Goal: Task Accomplishment & Management: Use online tool/utility

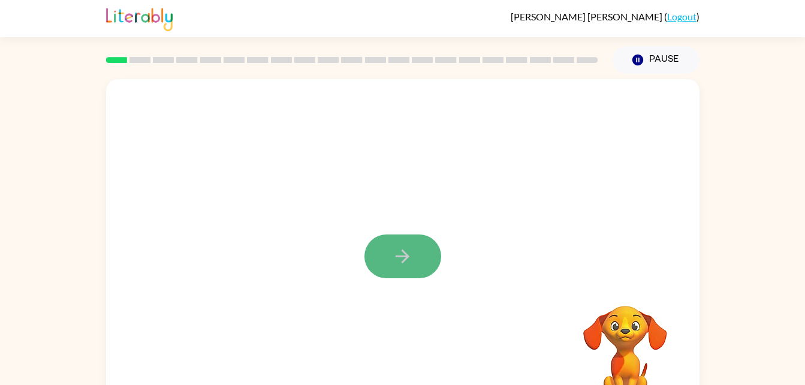
click at [395, 252] on icon "button" at bounding box center [402, 256] width 21 height 21
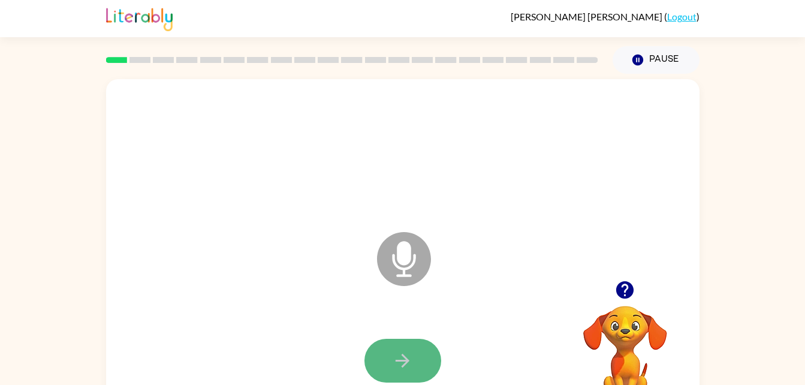
click at [409, 365] on icon "button" at bounding box center [402, 360] width 21 height 21
click at [406, 370] on icon "button" at bounding box center [402, 360] width 21 height 21
click at [405, 355] on icon "button" at bounding box center [402, 360] width 21 height 21
click at [406, 346] on button "button" at bounding box center [402, 360] width 77 height 44
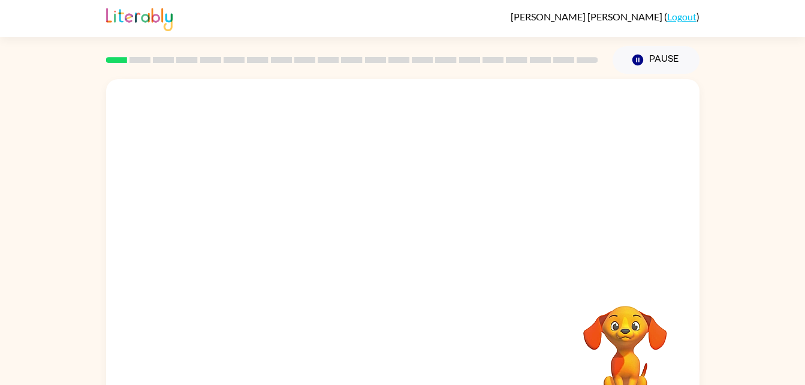
click at [626, 337] on video "Your browser must support playing .mp4 files to use Literably. Please try using…" at bounding box center [625, 347] width 120 height 120
click at [506, 306] on div at bounding box center [402, 250] width 593 height 342
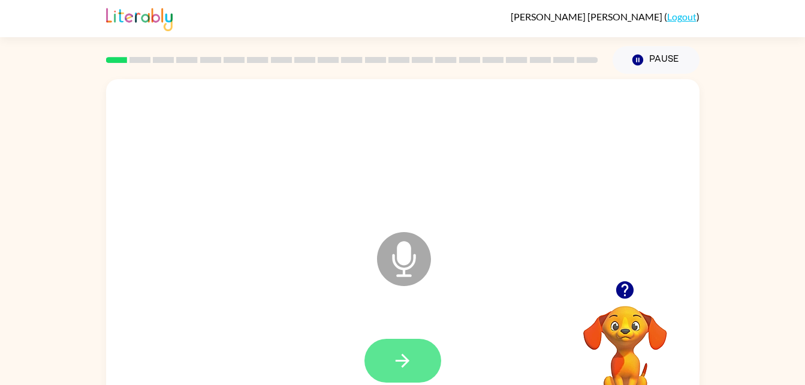
click at [415, 340] on button "button" at bounding box center [402, 360] width 77 height 44
click at [424, 352] on button "button" at bounding box center [402, 360] width 77 height 44
click at [408, 358] on icon "button" at bounding box center [402, 360] width 21 height 21
click at [408, 354] on div at bounding box center [402, 361] width 569 height 98
click at [421, 368] on button "button" at bounding box center [402, 360] width 77 height 44
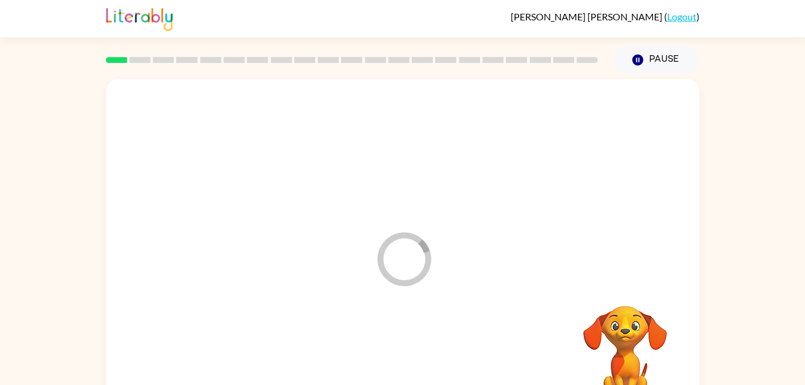
click at [415, 362] on div at bounding box center [402, 361] width 569 height 98
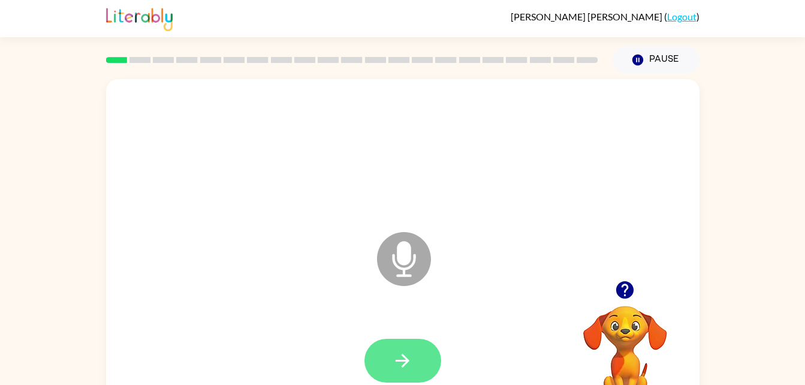
click at [386, 366] on button "button" at bounding box center [402, 360] width 77 height 44
click at [398, 358] on icon "button" at bounding box center [402, 360] width 21 height 21
click at [420, 359] on button "button" at bounding box center [402, 360] width 77 height 44
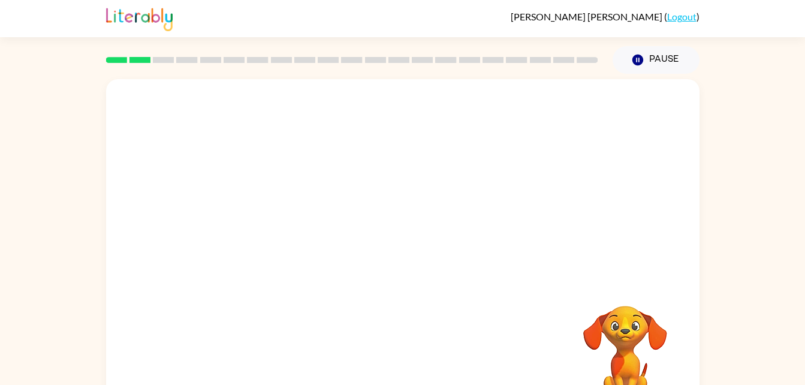
click at [375, 207] on div at bounding box center [374, 228] width 512 height 43
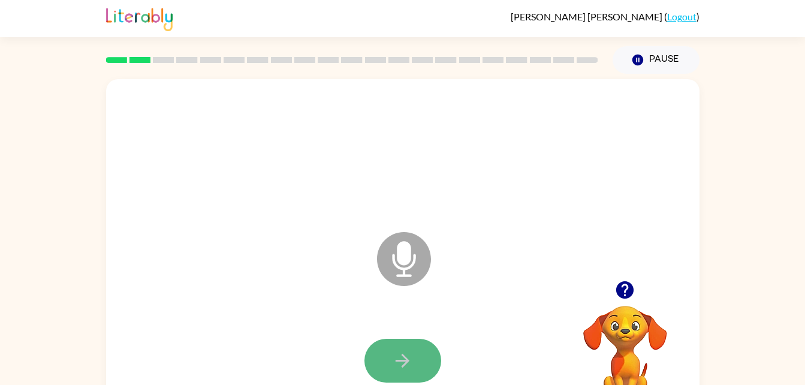
click at [395, 347] on button "button" at bounding box center [402, 360] width 77 height 44
click at [418, 345] on button "button" at bounding box center [402, 360] width 77 height 44
drag, startPoint x: 399, startPoint y: 361, endPoint x: 382, endPoint y: 370, distance: 19.6
click at [382, 370] on button "button" at bounding box center [402, 360] width 77 height 44
click at [404, 361] on icon "button" at bounding box center [402, 360] width 14 height 14
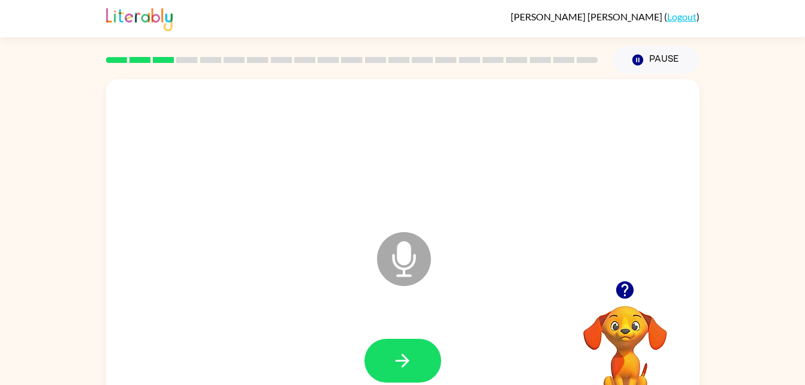
click at [397, 255] on icon "Microphone The Microphone is here when it is your turn to talk" at bounding box center [464, 274] width 180 height 90
click at [397, 356] on icon "button" at bounding box center [402, 360] width 21 height 21
click at [396, 354] on icon "button" at bounding box center [402, 360] width 21 height 21
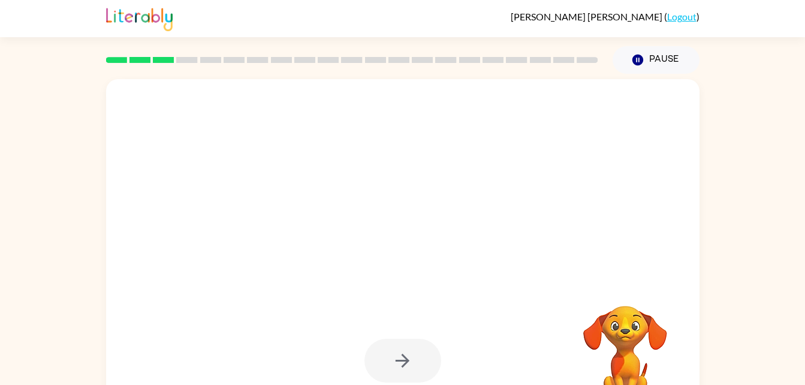
click at [413, 352] on div at bounding box center [402, 360] width 77 height 44
click at [413, 358] on div at bounding box center [402, 360] width 77 height 44
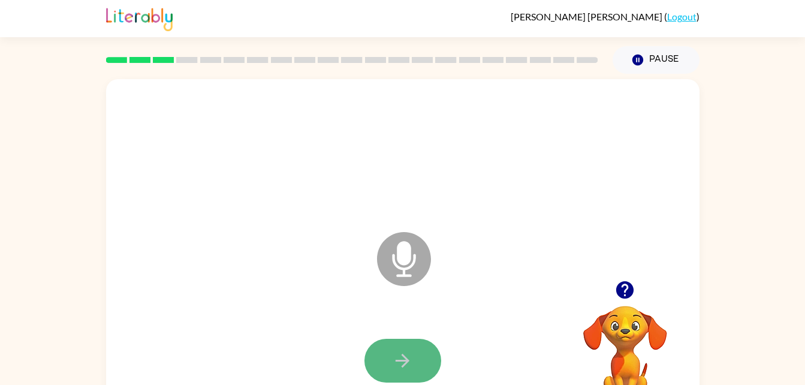
click at [410, 372] on button "button" at bounding box center [402, 360] width 77 height 44
drag, startPoint x: 410, startPoint y: 372, endPoint x: 361, endPoint y: 344, distance: 56.3
click at [361, 344] on div at bounding box center [402, 361] width 569 height 98
click at [413, 355] on button "button" at bounding box center [402, 360] width 77 height 44
click at [443, 183] on div at bounding box center [402, 152] width 569 height 98
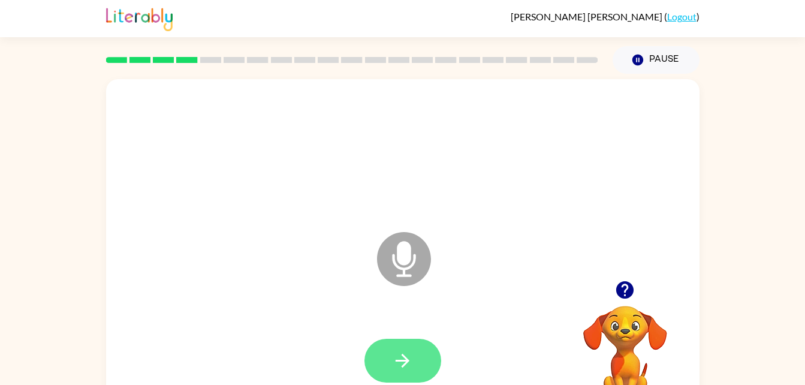
click at [397, 350] on icon "button" at bounding box center [402, 360] width 21 height 21
click at [400, 352] on icon "button" at bounding box center [402, 360] width 21 height 21
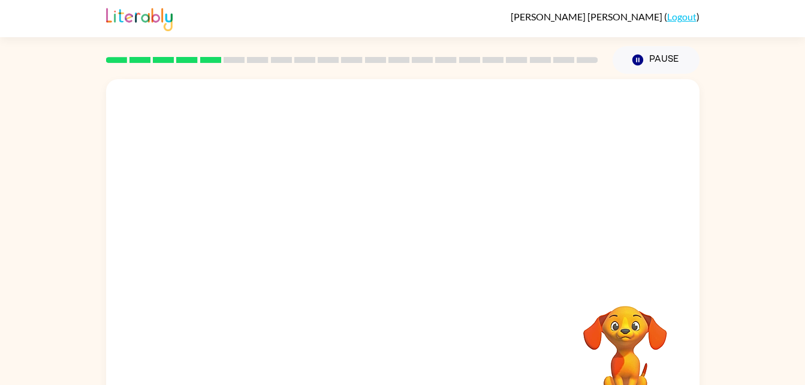
click at [412, 364] on div "Your browser must support playing .mp4 files to use Literably. Please try using…" at bounding box center [402, 250] width 593 height 342
click at [520, 206] on div at bounding box center [402, 179] width 593 height 201
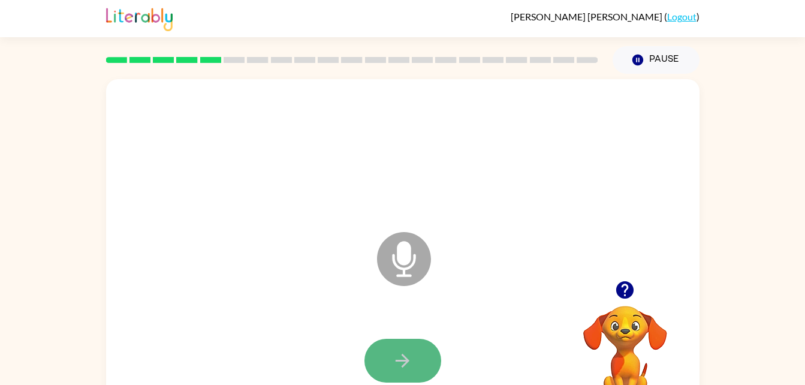
click at [419, 349] on button "button" at bounding box center [402, 360] width 77 height 44
click at [419, 346] on button "button" at bounding box center [402, 360] width 77 height 44
drag, startPoint x: 404, startPoint y: 354, endPoint x: 379, endPoint y: 367, distance: 28.1
click at [379, 367] on button "button" at bounding box center [402, 360] width 77 height 44
click at [400, 356] on icon "button" at bounding box center [402, 360] width 21 height 21
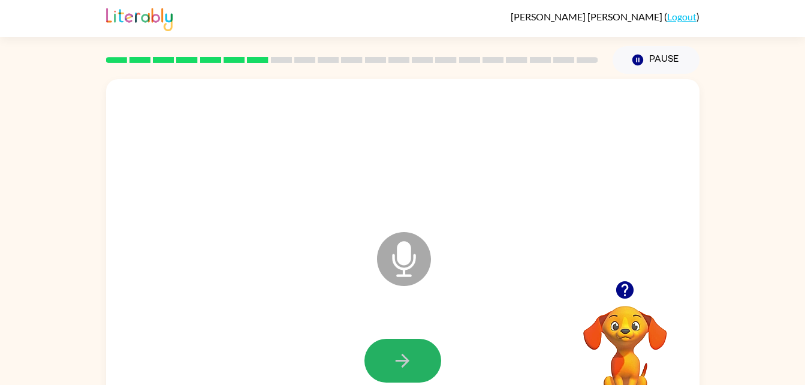
click at [400, 356] on icon "button" at bounding box center [402, 360] width 21 height 21
drag, startPoint x: 400, startPoint y: 356, endPoint x: 456, endPoint y: 277, distance: 96.2
click at [456, 277] on div "Microphone The Microphone is here when it is your turn to talk" at bounding box center [402, 250] width 593 height 342
drag, startPoint x: 397, startPoint y: 346, endPoint x: 406, endPoint y: 368, distance: 23.9
click at [406, 368] on icon "button" at bounding box center [402, 360] width 21 height 21
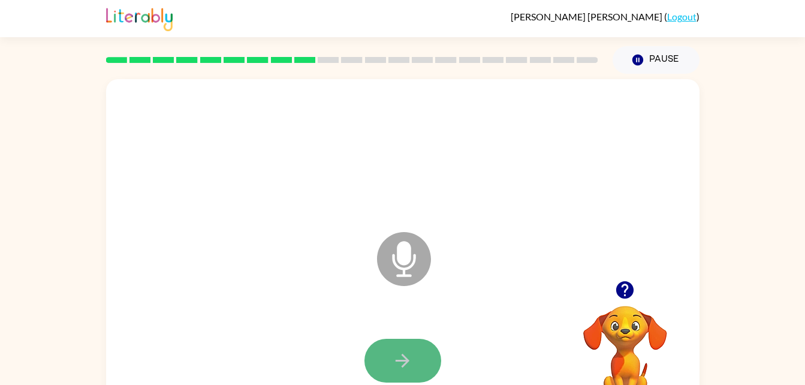
drag, startPoint x: 406, startPoint y: 368, endPoint x: 392, endPoint y: 353, distance: 20.4
click at [392, 353] on icon "button" at bounding box center [402, 360] width 21 height 21
click at [390, 353] on button "button" at bounding box center [402, 360] width 77 height 44
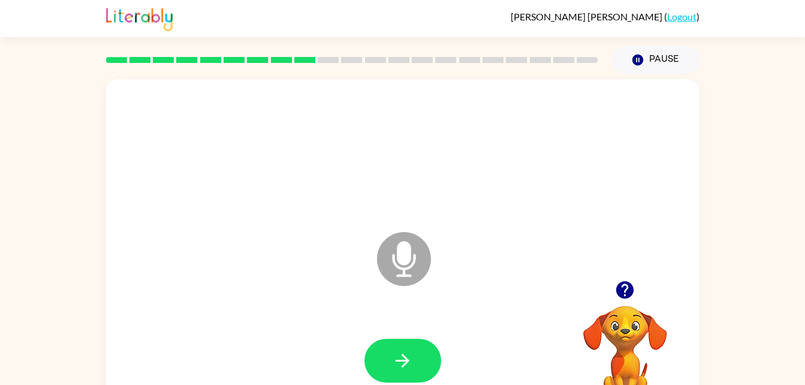
drag, startPoint x: 390, startPoint y: 353, endPoint x: 454, endPoint y: 415, distance: 89.4
click at [454, 384] on html "[PERSON_NAME] ( Logout ) Pause Pause Microphone The Microphone is here when it …" at bounding box center [402, 210] width 805 height 421
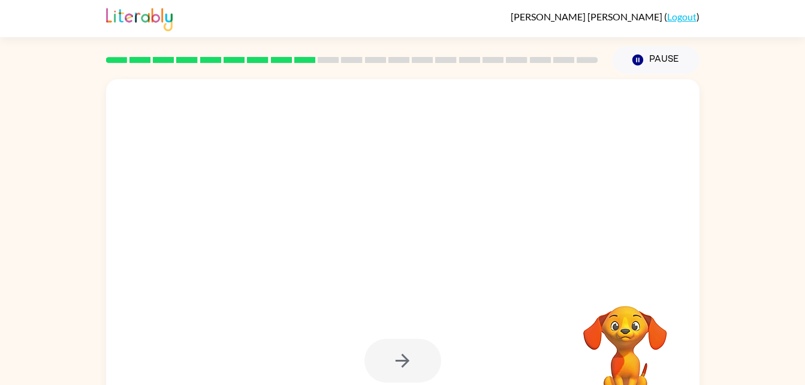
click at [298, 126] on div at bounding box center [402, 152] width 569 height 98
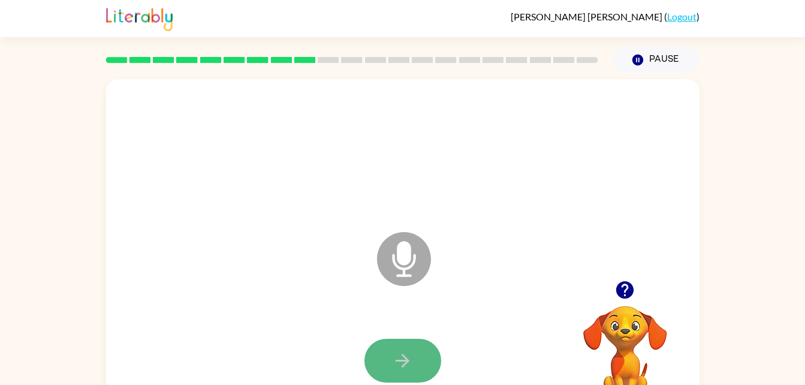
click at [409, 350] on icon "button" at bounding box center [402, 360] width 21 height 21
drag, startPoint x: 409, startPoint y: 350, endPoint x: 431, endPoint y: 322, distance: 36.3
click at [431, 322] on div at bounding box center [402, 361] width 569 height 98
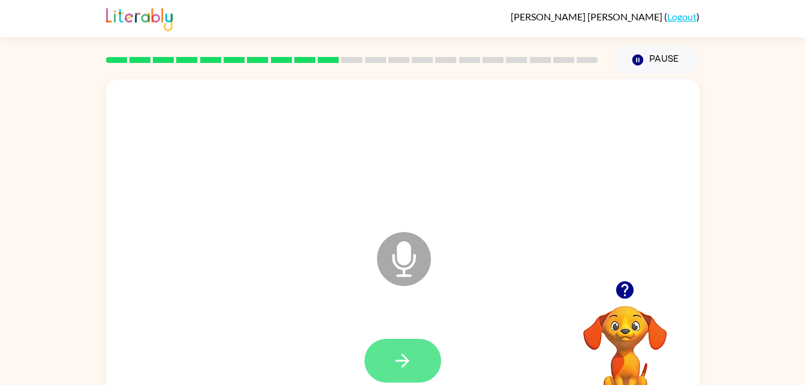
click at [412, 367] on icon "button" at bounding box center [402, 360] width 21 height 21
click at [412, 369] on icon "button" at bounding box center [402, 360] width 21 height 21
click at [419, 354] on button "button" at bounding box center [402, 360] width 77 height 44
drag, startPoint x: 419, startPoint y: 354, endPoint x: 531, endPoint y: 321, distance: 116.2
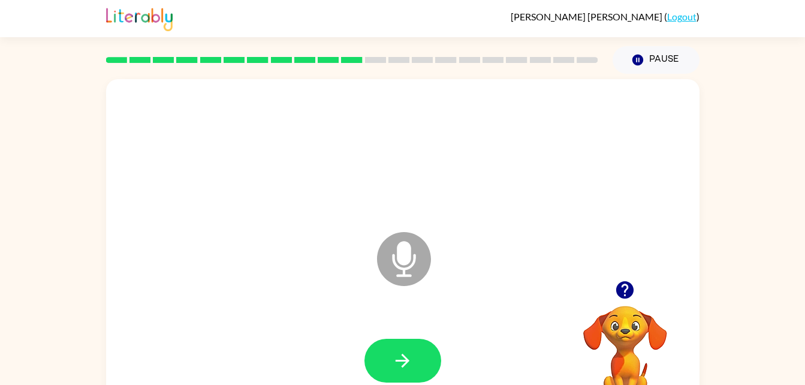
click at [531, 321] on div at bounding box center [402, 361] width 569 height 98
click at [404, 345] on button "button" at bounding box center [402, 360] width 77 height 44
drag, startPoint x: 404, startPoint y: 345, endPoint x: 528, endPoint y: 329, distance: 124.4
click at [528, 329] on div at bounding box center [402, 361] width 569 height 98
click at [409, 340] on button "button" at bounding box center [402, 360] width 77 height 44
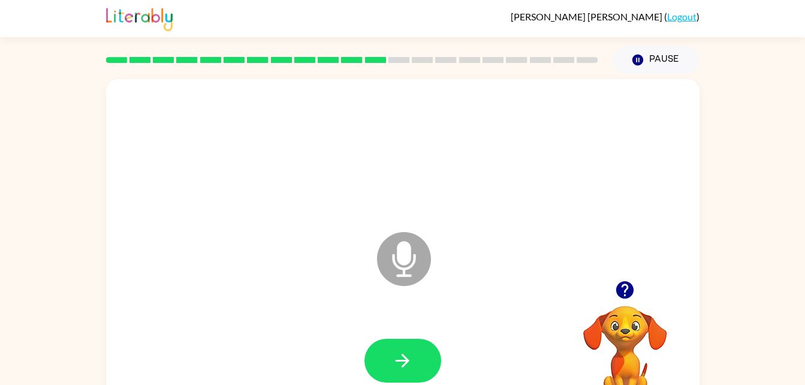
drag, startPoint x: 394, startPoint y: 353, endPoint x: 434, endPoint y: 286, distance: 77.9
click at [434, 286] on div "Microphone The Microphone is here when it is your turn to talk" at bounding box center [402, 250] width 593 height 342
click at [425, 348] on button "button" at bounding box center [402, 360] width 77 height 44
drag, startPoint x: 428, startPoint y: 352, endPoint x: 422, endPoint y: 356, distance: 7.0
click at [422, 356] on button "button" at bounding box center [402, 360] width 77 height 44
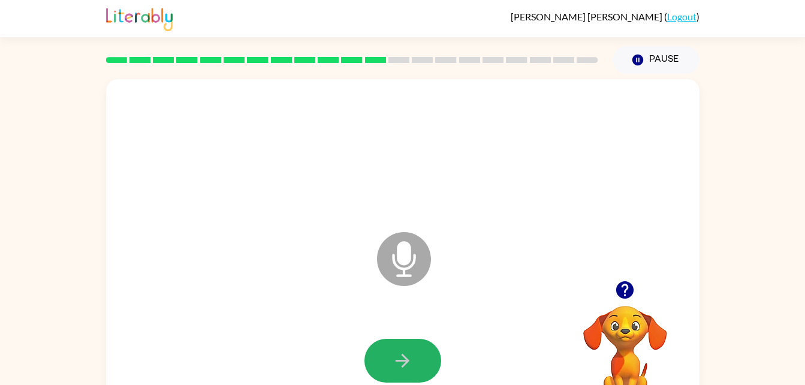
click at [406, 356] on icon "button" at bounding box center [402, 360] width 21 height 21
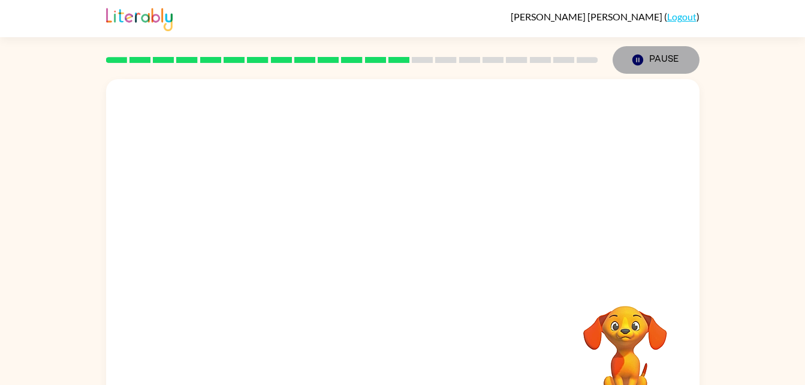
drag, startPoint x: 651, startPoint y: 55, endPoint x: 593, endPoint y: 167, distance: 126.7
click at [593, 167] on div "[PERSON_NAME] ( Logout ) Pause Pause Your browser must support playing .mp4 fil…" at bounding box center [402, 210] width 805 height 421
drag, startPoint x: 651, startPoint y: 55, endPoint x: 637, endPoint y: 47, distance: 15.0
click at [637, 47] on button "Pause Pause" at bounding box center [655, 60] width 87 height 28
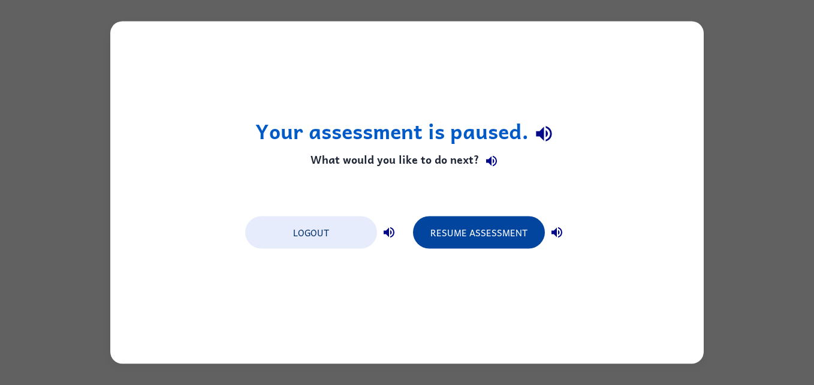
click at [515, 238] on button "Resume Assessment" at bounding box center [479, 232] width 132 height 32
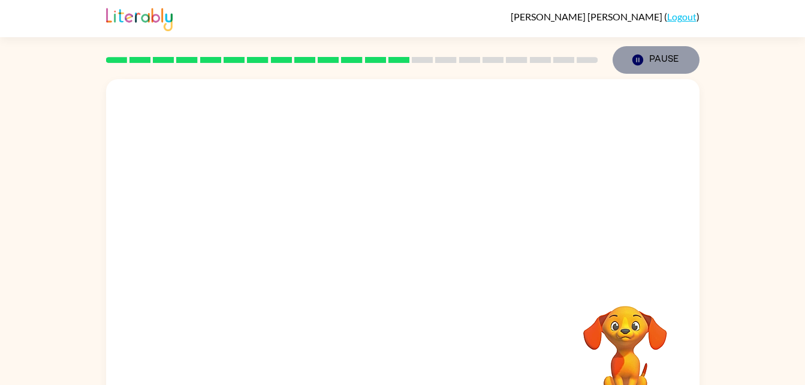
click at [657, 65] on button "Pause Pause" at bounding box center [655, 60] width 87 height 28
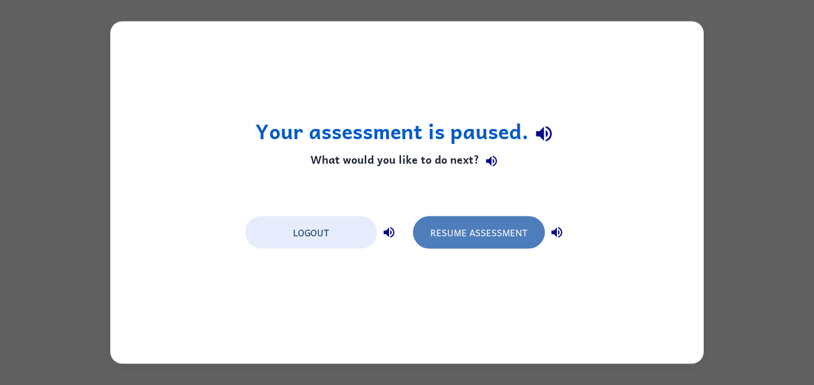
click at [501, 223] on button "Resume Assessment" at bounding box center [479, 232] width 132 height 32
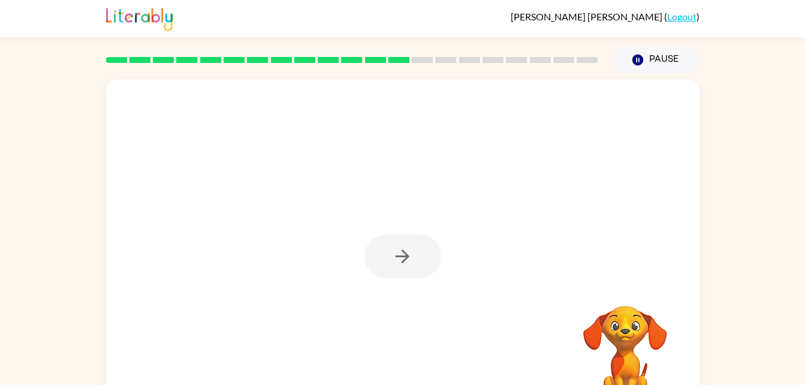
click at [398, 262] on div at bounding box center [402, 256] width 77 height 44
click at [400, 262] on div at bounding box center [402, 256] width 77 height 44
click at [400, 262] on icon "button" at bounding box center [402, 256] width 21 height 21
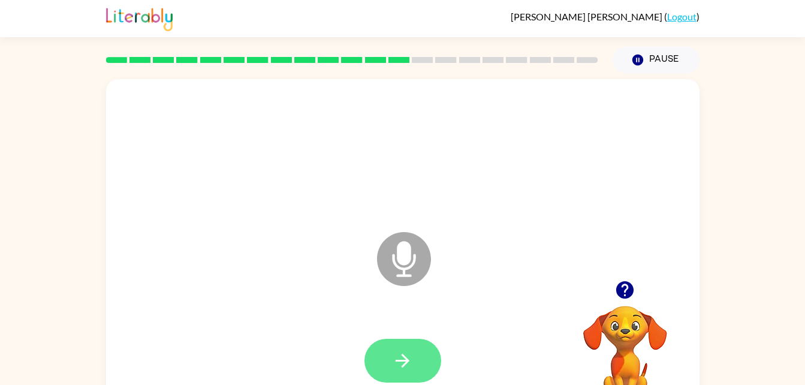
click at [412, 352] on icon "button" at bounding box center [402, 360] width 21 height 21
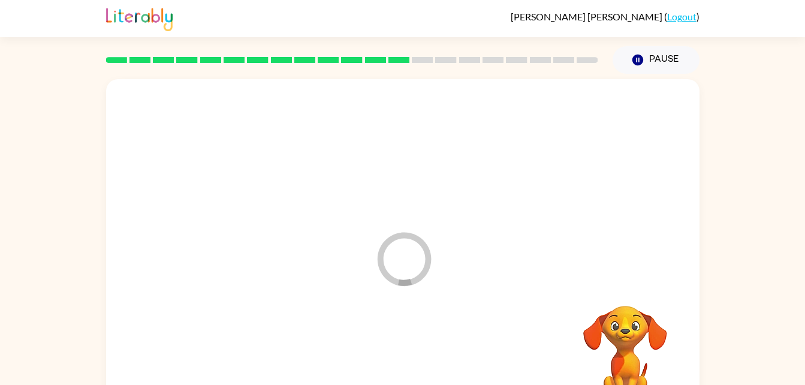
click at [412, 352] on div at bounding box center [402, 361] width 569 height 98
click at [484, 316] on div at bounding box center [402, 361] width 569 height 98
click at [555, 341] on div at bounding box center [402, 361] width 569 height 98
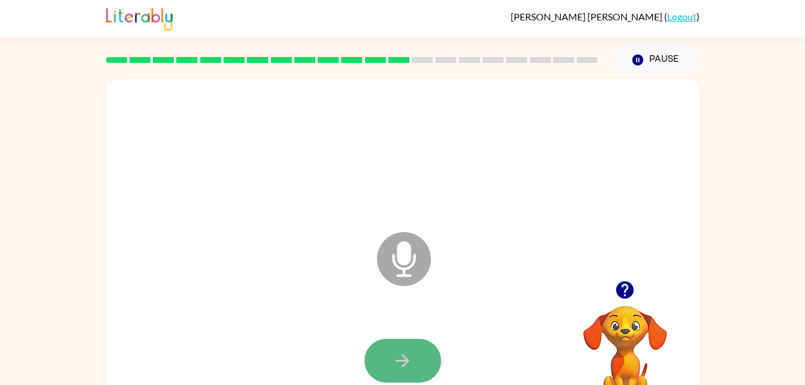
click at [395, 368] on icon "button" at bounding box center [402, 360] width 21 height 21
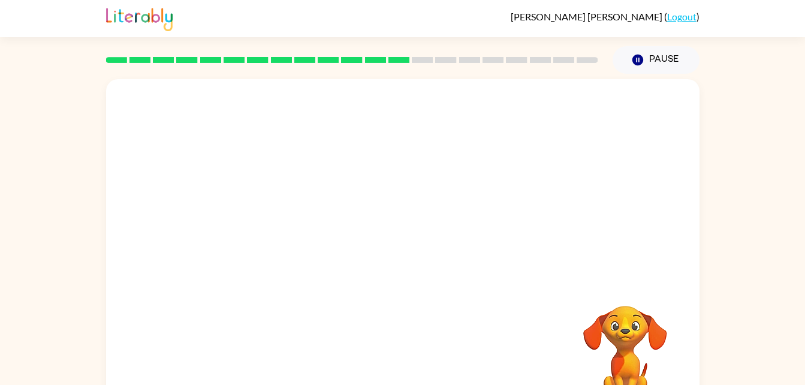
click at [398, 368] on div "Your browser must support playing .mp4 files to use Literably. Please try using…" at bounding box center [402, 250] width 593 height 342
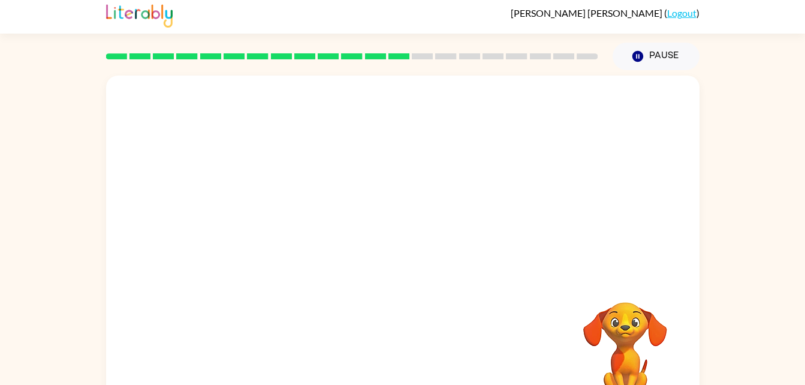
scroll to position [5, 0]
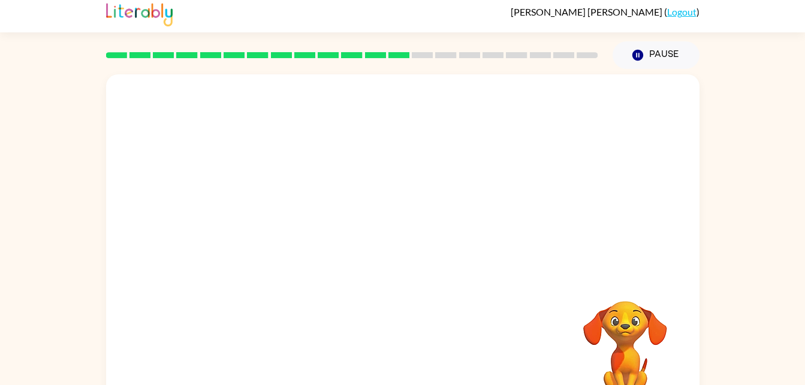
drag, startPoint x: 434, startPoint y: 316, endPoint x: 535, endPoint y: 335, distance: 102.4
click at [535, 335] on div "Your browser must support playing .mp4 files to use Literably. Please try using…" at bounding box center [402, 245] width 593 height 342
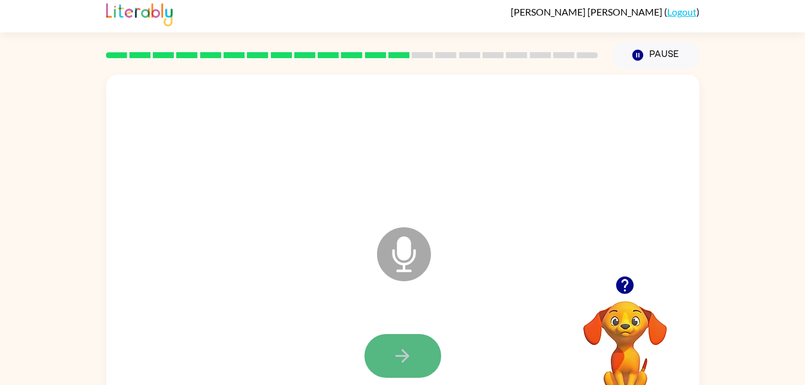
click at [398, 350] on icon "button" at bounding box center [402, 355] width 21 height 21
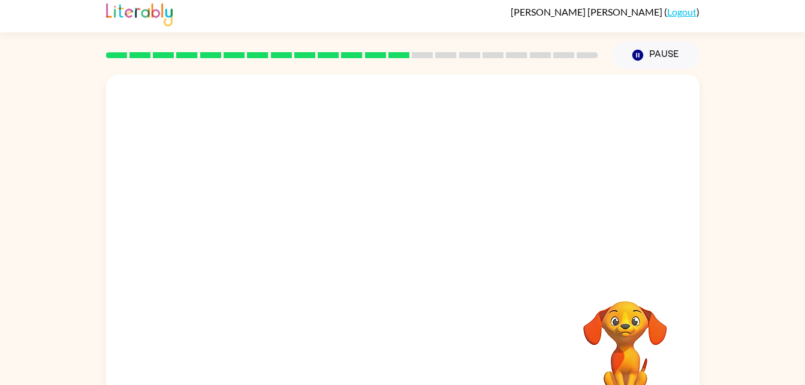
click at [624, 332] on video "Your browser must support playing .mp4 files to use Literably. Please try using…" at bounding box center [625, 342] width 120 height 120
click at [613, 375] on video "Your browser must support playing .mp4 files to use Literably. Please try using…" at bounding box center [625, 342] width 120 height 120
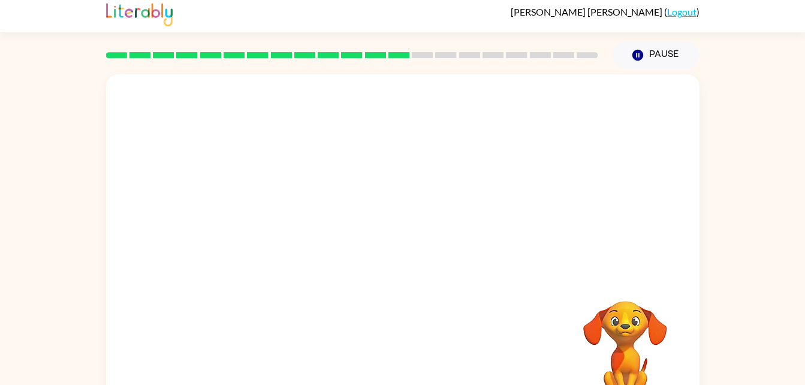
click at [623, 378] on video "Your browser must support playing .mp4 files to use Literably. Please try using…" at bounding box center [625, 342] width 120 height 120
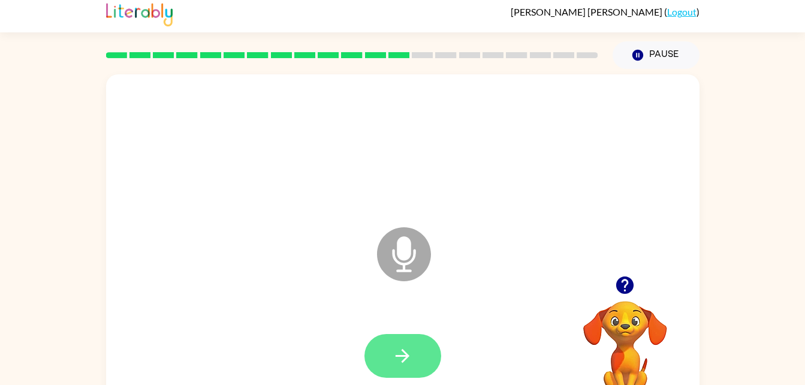
click at [423, 355] on button "button" at bounding box center [402, 356] width 77 height 44
click at [629, 334] on video "Your browser must support playing .mp4 files to use Literably. Please try using…" at bounding box center [625, 342] width 120 height 120
click at [383, 334] on button "button" at bounding box center [402, 356] width 77 height 44
click at [408, 355] on icon "button" at bounding box center [402, 356] width 14 height 14
drag, startPoint x: 408, startPoint y: 355, endPoint x: 395, endPoint y: 355, distance: 13.2
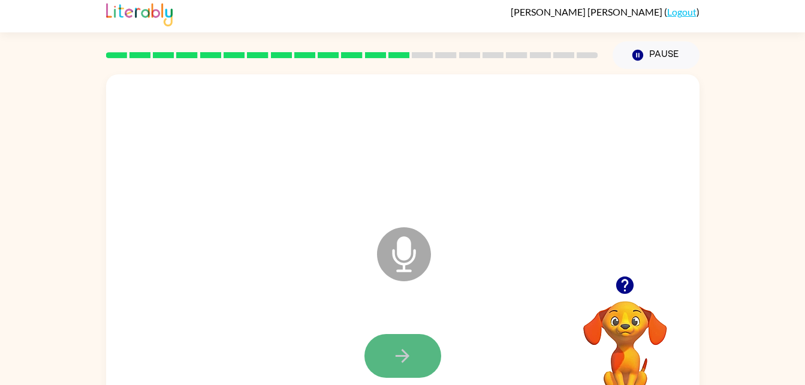
click at [395, 355] on icon "button" at bounding box center [402, 355] width 21 height 21
click at [417, 362] on button "button" at bounding box center [402, 356] width 77 height 44
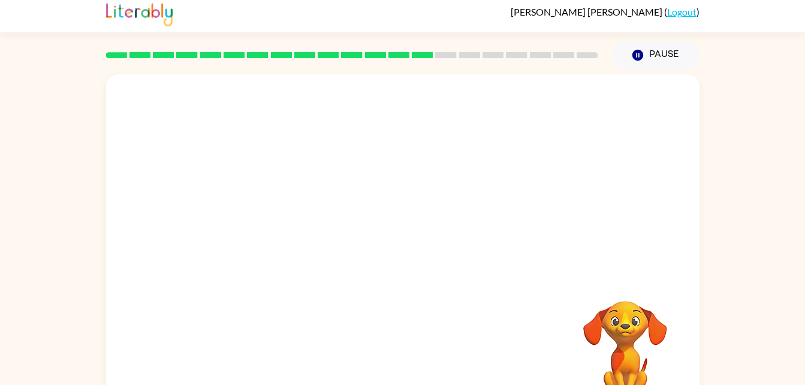
click at [425, 363] on div at bounding box center [402, 356] width 569 height 98
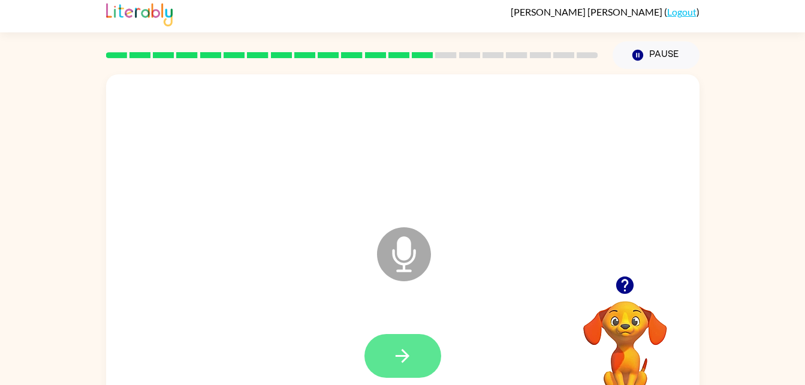
click at [406, 355] on icon "button" at bounding box center [402, 356] width 14 height 14
click at [402, 355] on icon "button" at bounding box center [402, 356] width 14 height 14
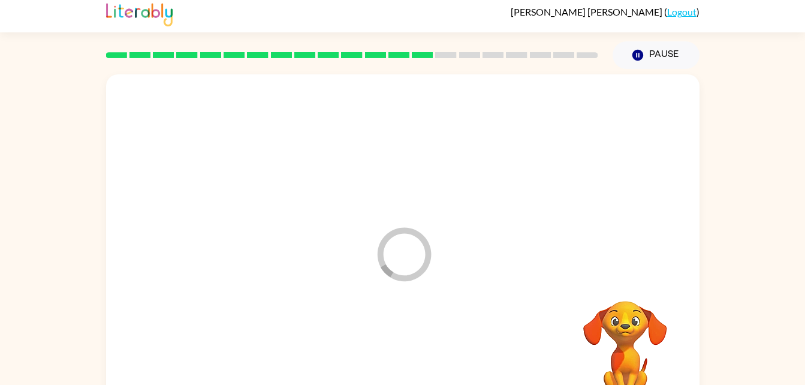
click at [402, 355] on div at bounding box center [402, 356] width 569 height 98
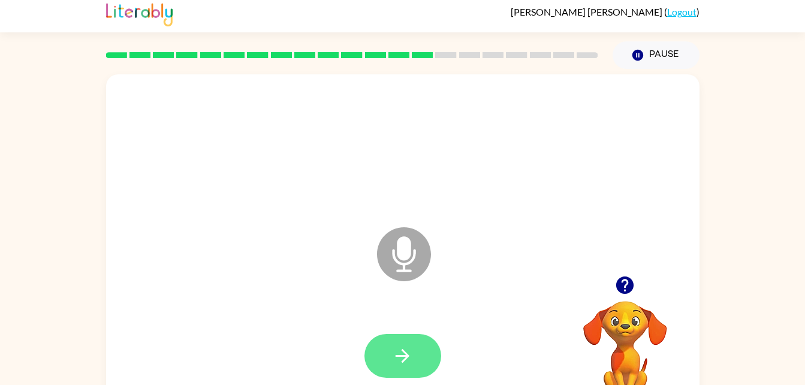
click at [401, 342] on button "button" at bounding box center [402, 356] width 77 height 44
click at [393, 331] on div at bounding box center [402, 356] width 569 height 98
click at [400, 345] on icon "button" at bounding box center [402, 355] width 21 height 21
click at [404, 345] on icon "button" at bounding box center [402, 355] width 21 height 21
click at [406, 352] on icon "button" at bounding box center [402, 355] width 21 height 21
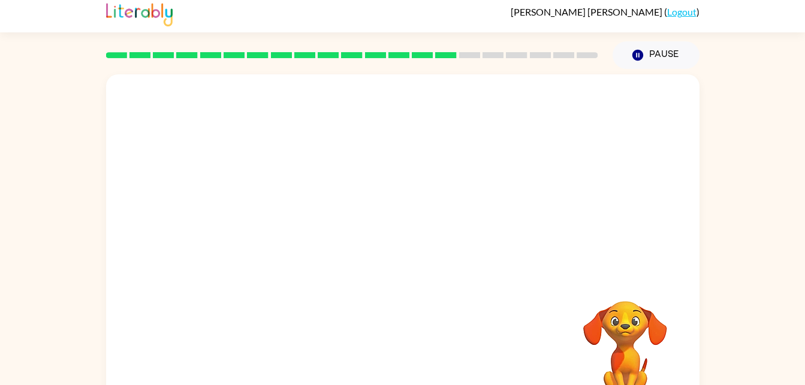
click at [406, 352] on div at bounding box center [402, 356] width 569 height 98
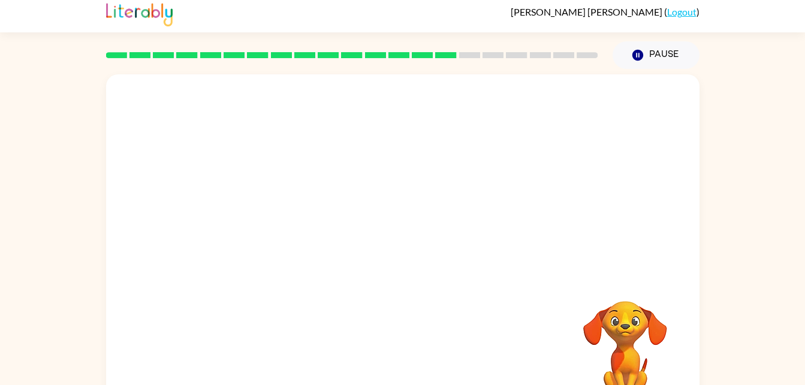
click at [406, 352] on div at bounding box center [402, 356] width 569 height 98
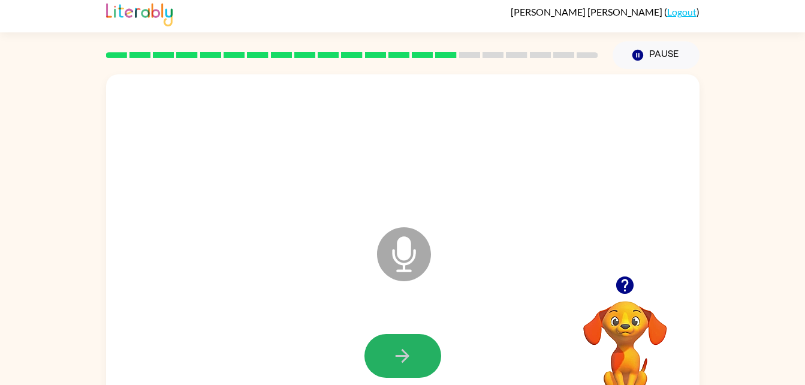
click at [406, 352] on icon "button" at bounding box center [402, 355] width 21 height 21
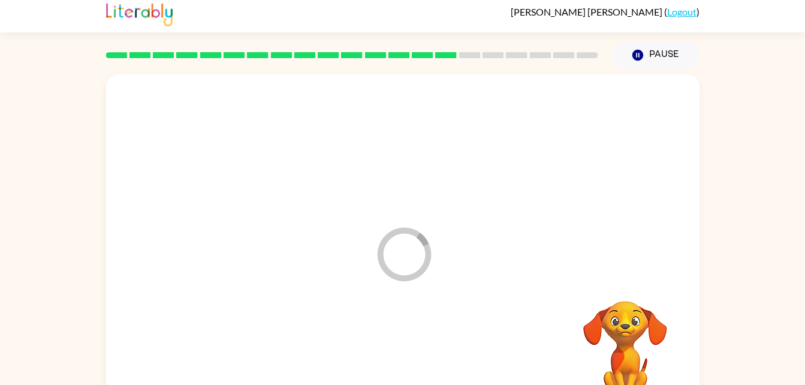
click at [406, 352] on div at bounding box center [402, 356] width 569 height 98
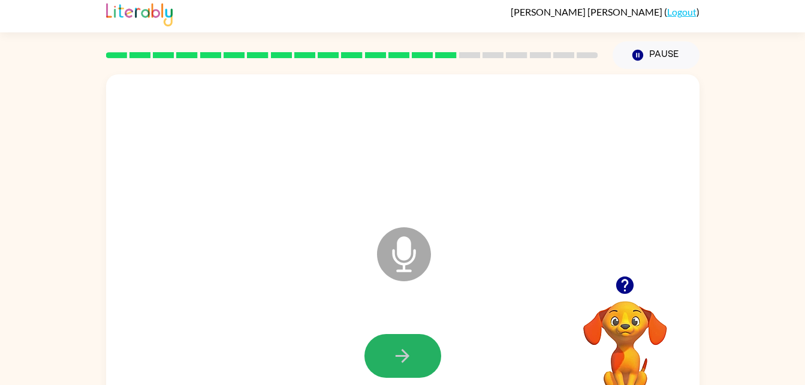
click at [409, 351] on icon "button" at bounding box center [402, 355] width 21 height 21
click at [403, 365] on icon "button" at bounding box center [402, 355] width 21 height 21
drag, startPoint x: 403, startPoint y: 365, endPoint x: 387, endPoint y: 363, distance: 15.7
click at [387, 363] on button "button" at bounding box center [402, 356] width 77 height 44
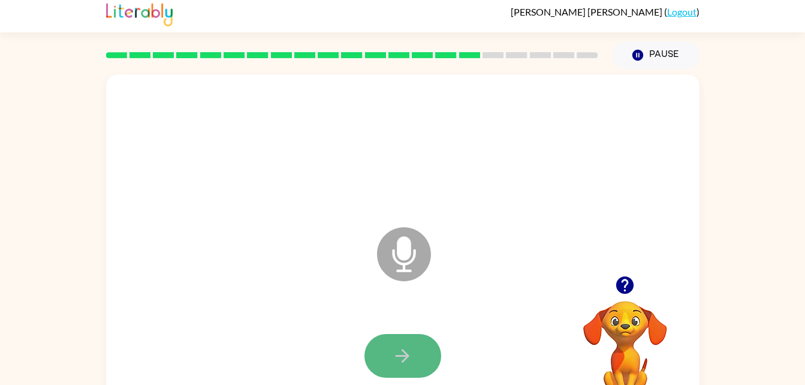
click at [413, 363] on button "button" at bounding box center [402, 356] width 77 height 44
click at [423, 359] on button "button" at bounding box center [402, 356] width 77 height 44
click at [395, 267] on icon at bounding box center [404, 254] width 54 height 54
click at [406, 360] on icon "button" at bounding box center [402, 355] width 21 height 21
drag, startPoint x: 406, startPoint y: 360, endPoint x: 400, endPoint y: 355, distance: 7.7
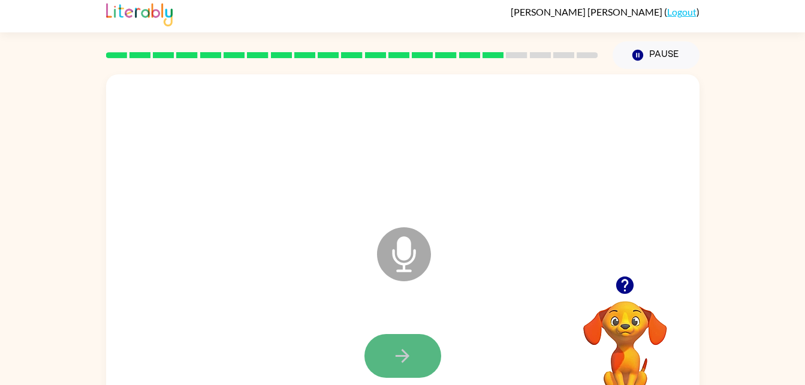
click at [400, 355] on icon "button" at bounding box center [402, 356] width 14 height 14
click at [399, 345] on icon "button" at bounding box center [402, 355] width 21 height 21
click at [419, 354] on button "button" at bounding box center [402, 356] width 77 height 44
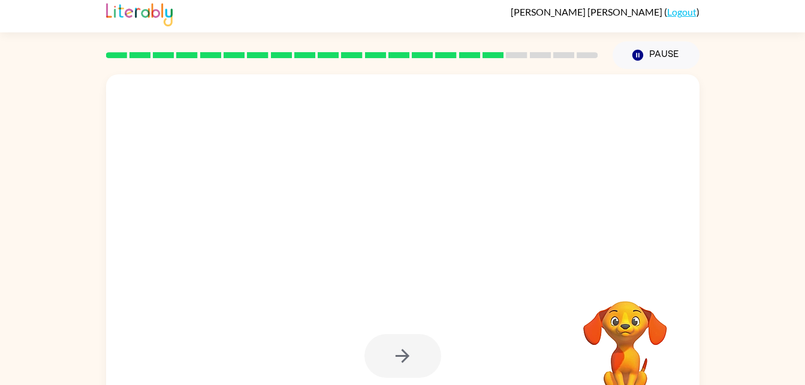
click at [419, 354] on div at bounding box center [402, 356] width 77 height 44
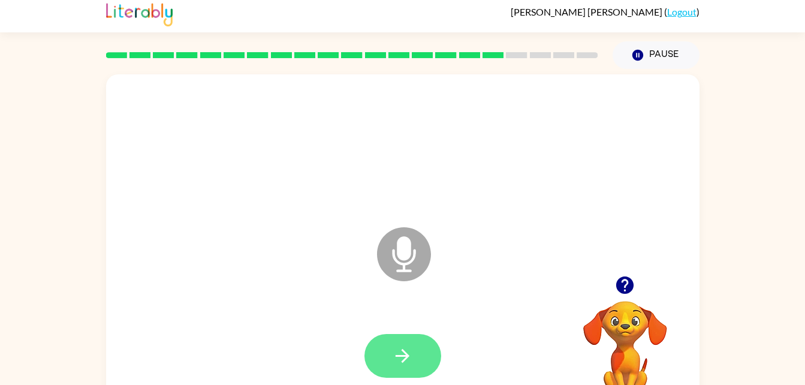
click at [382, 344] on button "button" at bounding box center [402, 356] width 77 height 44
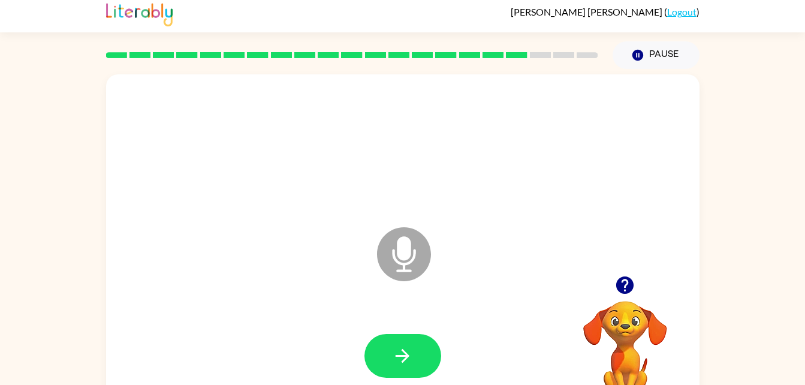
click at [382, 344] on button "button" at bounding box center [402, 356] width 77 height 44
click at [382, 344] on div at bounding box center [402, 356] width 569 height 98
click at [399, 343] on button "button" at bounding box center [402, 356] width 77 height 44
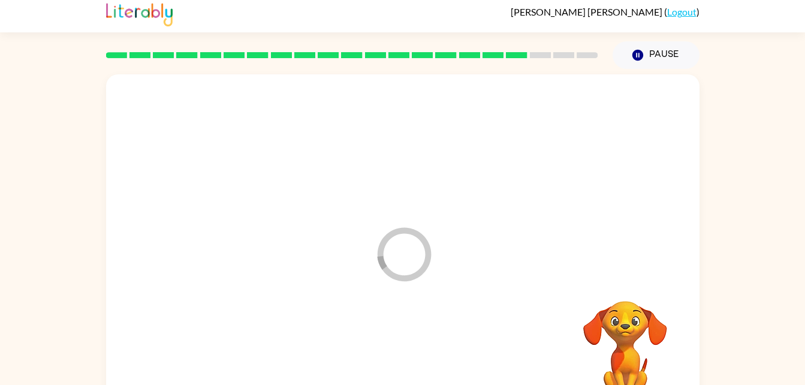
click at [399, 343] on div at bounding box center [402, 356] width 569 height 98
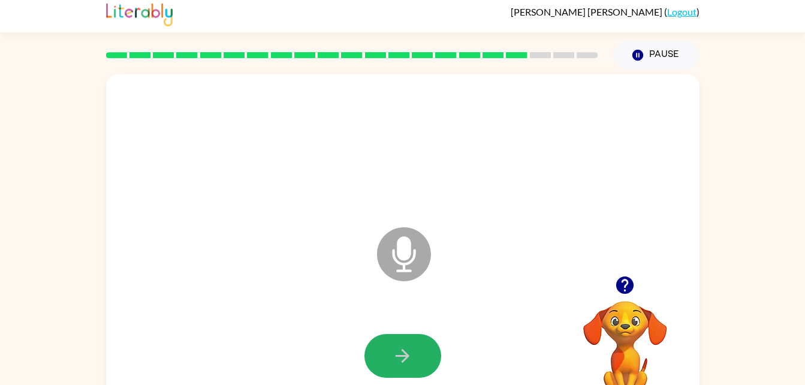
drag, startPoint x: 399, startPoint y: 351, endPoint x: 400, endPoint y: 341, distance: 10.2
click at [400, 341] on button "button" at bounding box center [402, 356] width 77 height 44
click at [397, 351] on icon "button" at bounding box center [402, 355] width 21 height 21
click at [398, 356] on icon "button" at bounding box center [402, 355] width 21 height 21
drag, startPoint x: 398, startPoint y: 356, endPoint x: 397, endPoint y: 362, distance: 6.1
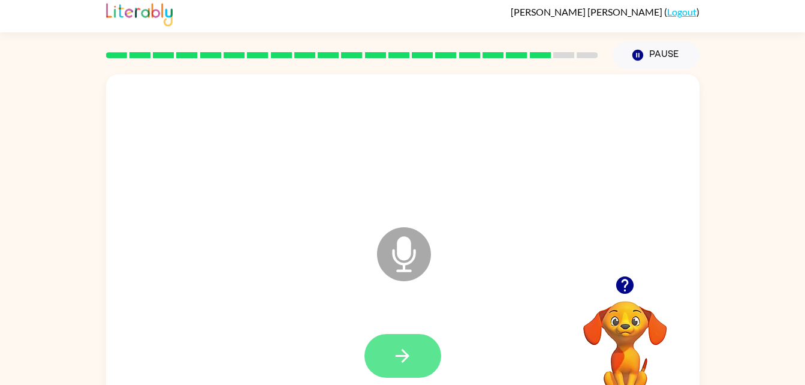
click at [397, 362] on icon "button" at bounding box center [402, 355] width 21 height 21
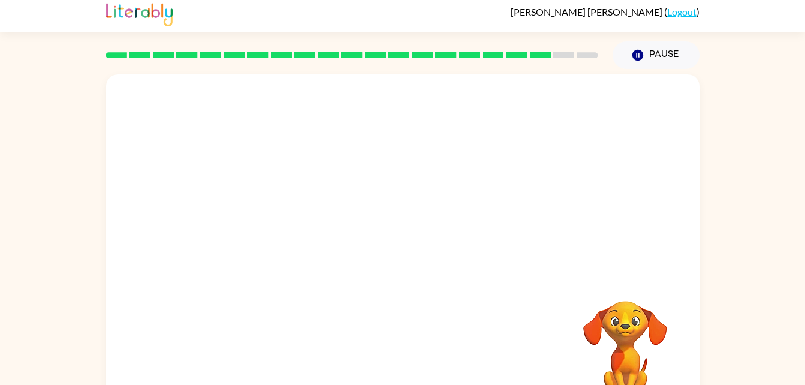
click at [392, 356] on div at bounding box center [402, 356] width 569 height 98
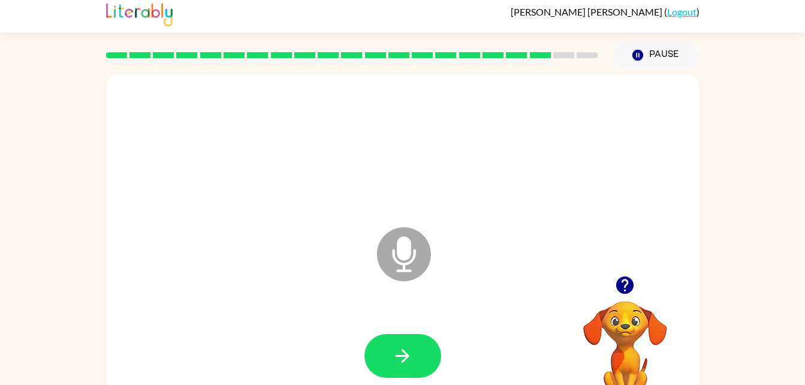
click at [392, 356] on icon "button" at bounding box center [402, 355] width 21 height 21
click at [406, 353] on icon "button" at bounding box center [402, 356] width 14 height 14
click at [406, 353] on div at bounding box center [402, 356] width 77 height 44
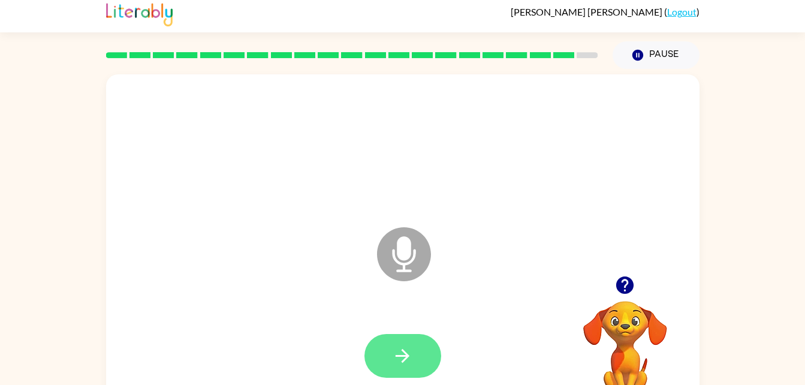
click at [413, 349] on button "button" at bounding box center [402, 356] width 77 height 44
click at [418, 357] on button "button" at bounding box center [402, 356] width 77 height 44
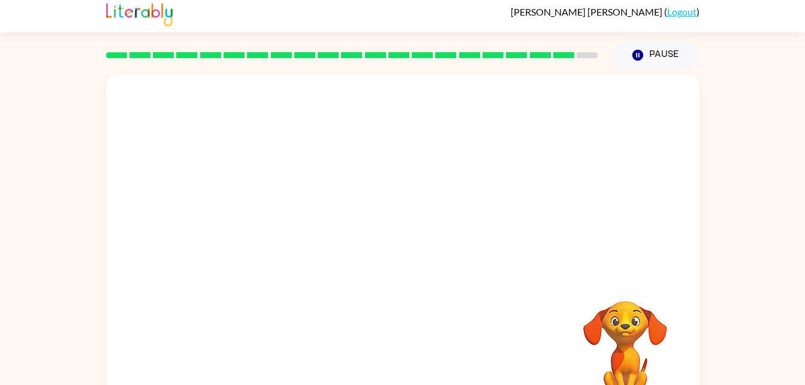
drag, startPoint x: 418, startPoint y: 357, endPoint x: 311, endPoint y: 283, distance: 130.0
click at [311, 283] on div at bounding box center [402, 245] width 593 height 342
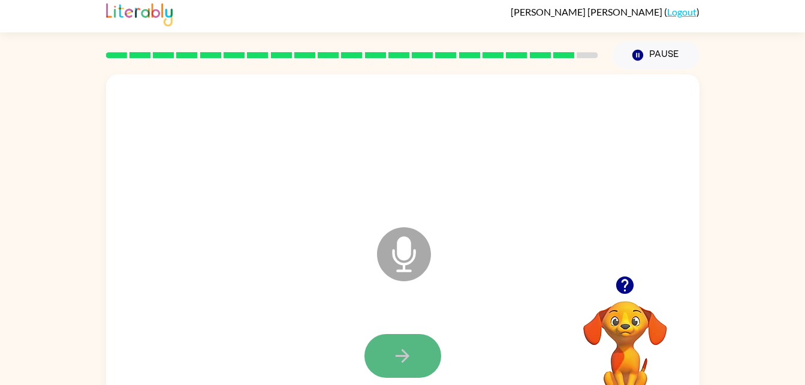
click at [417, 350] on button "button" at bounding box center [402, 356] width 77 height 44
drag, startPoint x: 417, startPoint y: 350, endPoint x: 402, endPoint y: 352, distance: 15.0
click at [402, 352] on icon "button" at bounding box center [402, 355] width 21 height 21
